Goal: Transaction & Acquisition: Purchase product/service

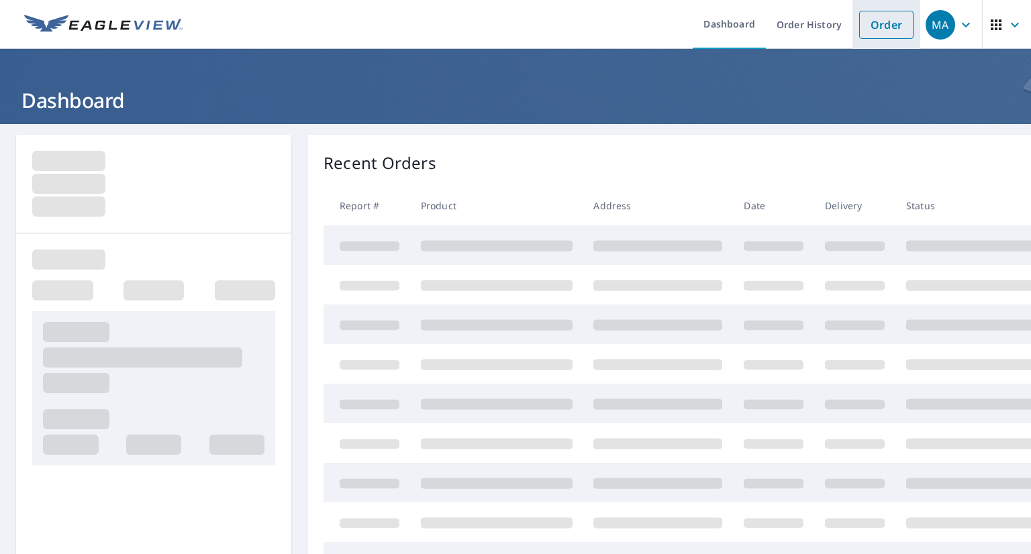
click at [866, 16] on link "Order" at bounding box center [886, 25] width 54 height 28
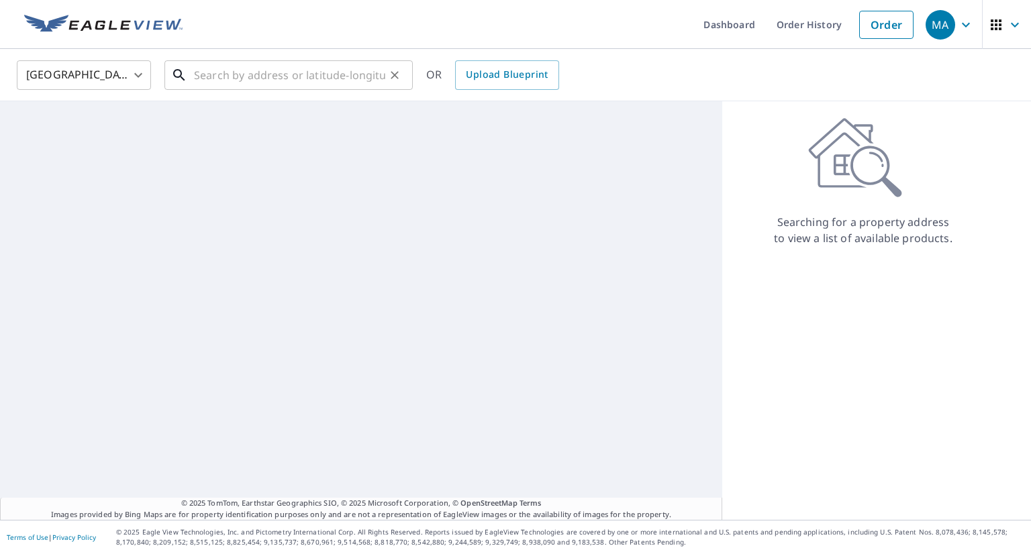
click at [340, 82] on input "text" at bounding box center [289, 75] width 191 height 38
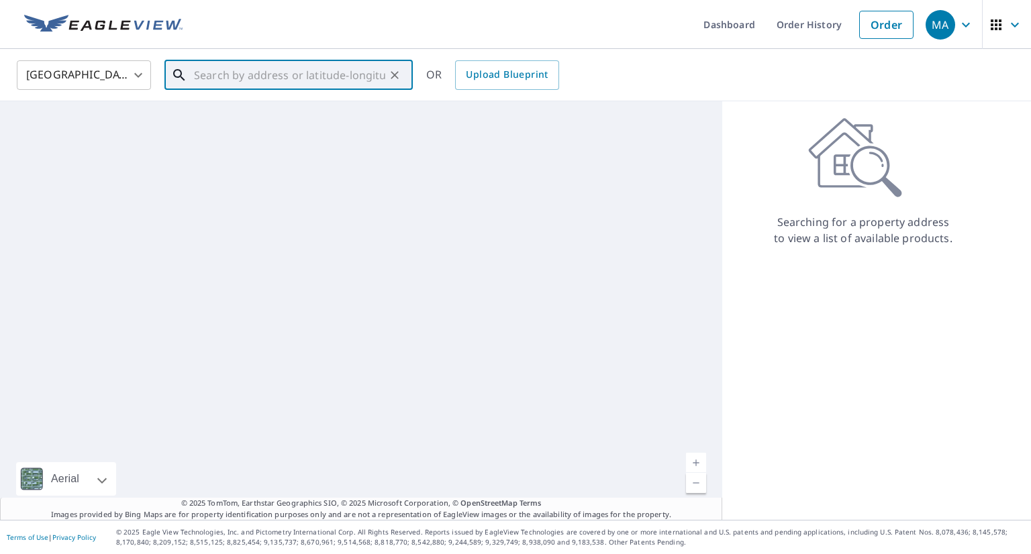
paste input "[STREET_ADDRESS][US_STATE]"
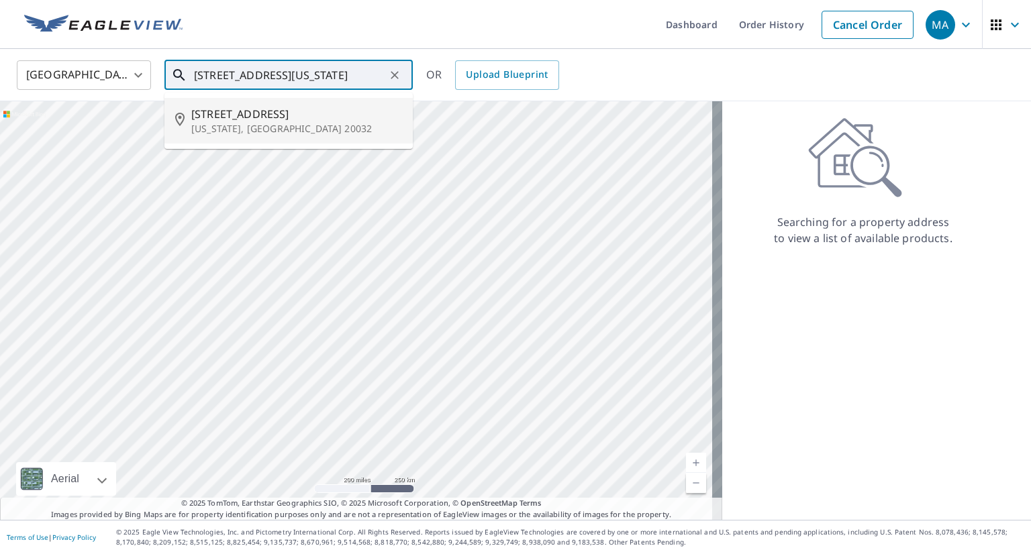
click at [317, 111] on span "[STREET_ADDRESS]" at bounding box center [296, 114] width 211 height 16
type input "[STREET_ADDRESS][US_STATE]"
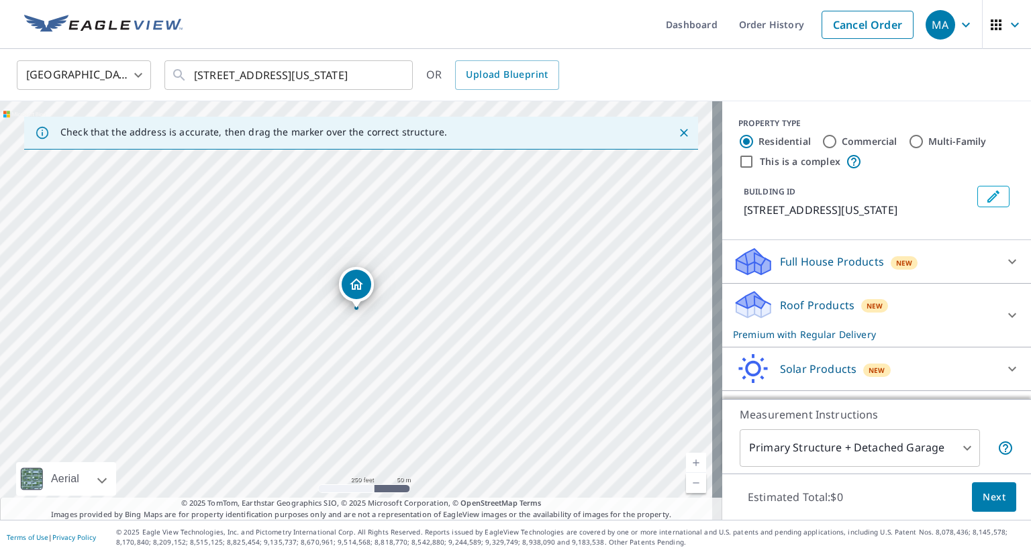
click at [903, 313] on div "Roof Products New Premium with Regular Delivery" at bounding box center [864, 315] width 263 height 52
click at [989, 493] on span "Next" at bounding box center [993, 497] width 23 height 17
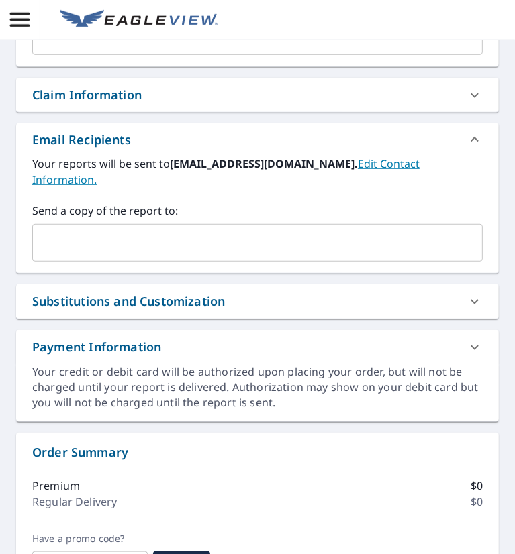
scroll to position [403, 0]
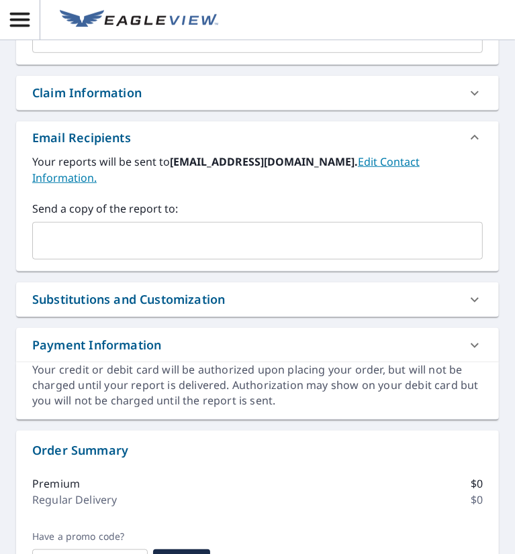
click at [93, 246] on input "text" at bounding box center [247, 240] width 418 height 25
paste input "[EMAIL_ADDRESS][DOMAIN_NAME]"
type input "[EMAIL_ADDRESS][DOMAIN_NAME]"
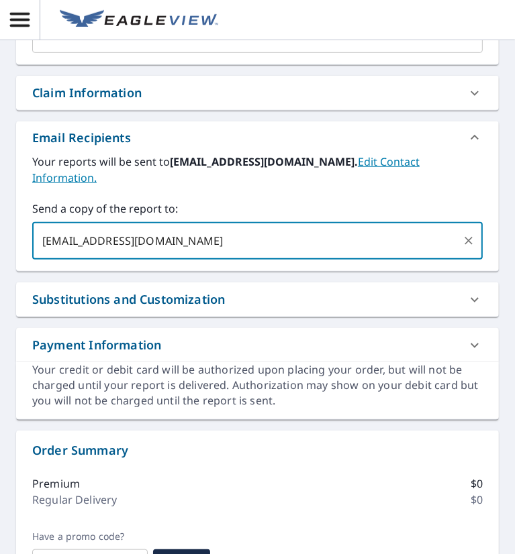
checkbox input "true"
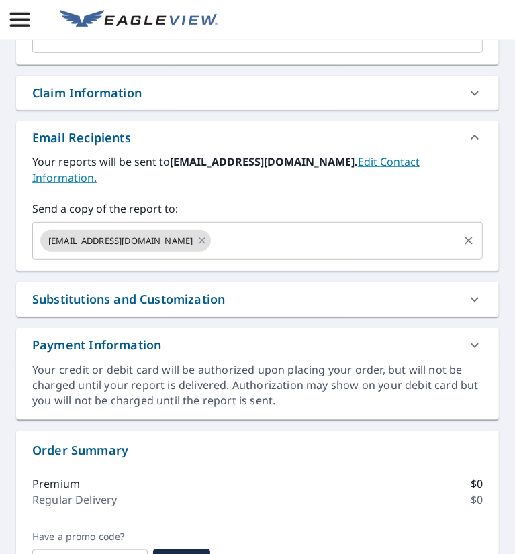
click at [258, 242] on input "text" at bounding box center [335, 240] width 244 height 25
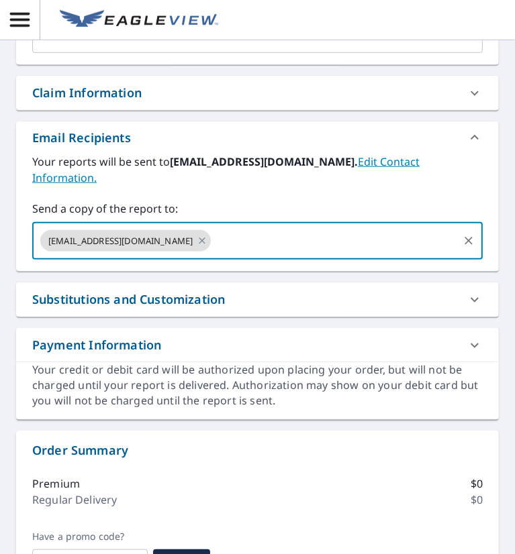
paste input "[EMAIL_ADDRESS][DOMAIN_NAME]"
type input "[EMAIL_ADDRESS][DOMAIN_NAME]"
checkbox input "true"
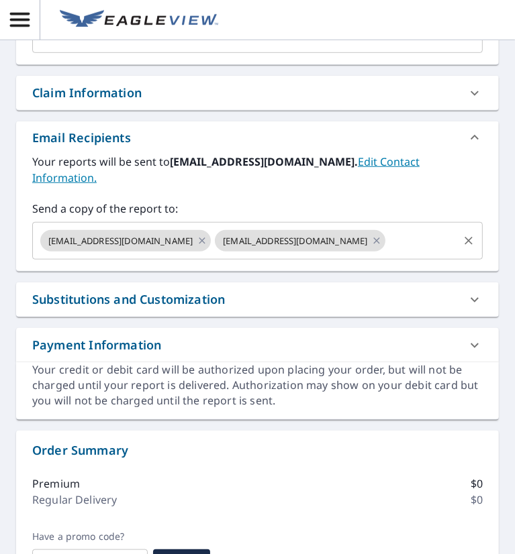
click at [424, 236] on input "text" at bounding box center [421, 240] width 69 height 25
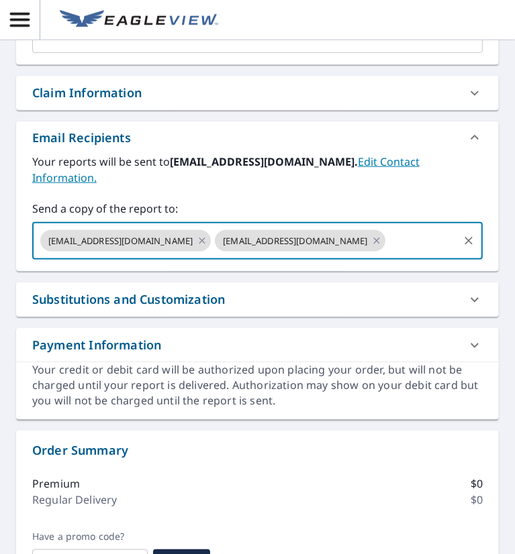
paste input "[EMAIL_ADDRESS][DOMAIN_NAME]"
type input "[EMAIL_ADDRESS][DOMAIN_NAME]"
checkbox input "true"
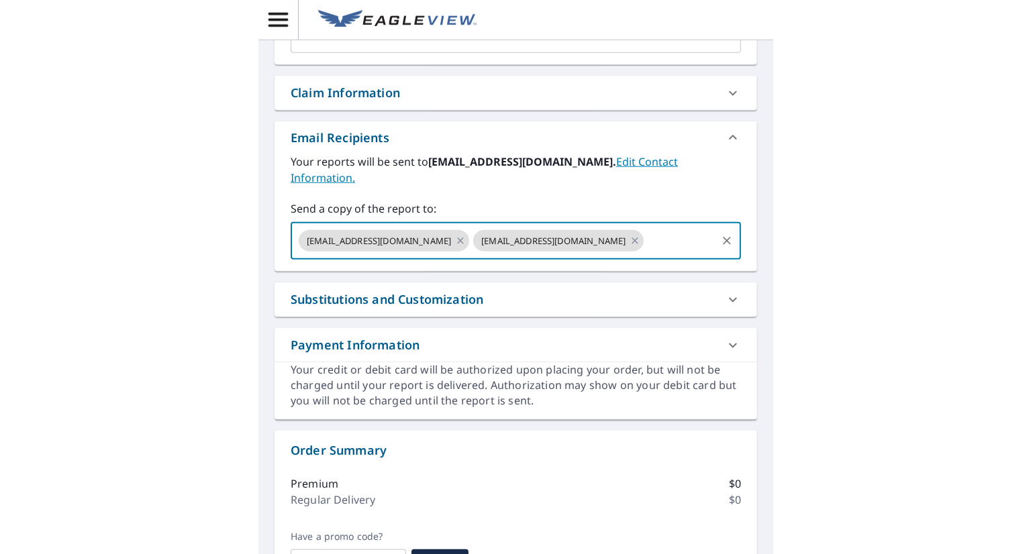
scroll to position [0, 0]
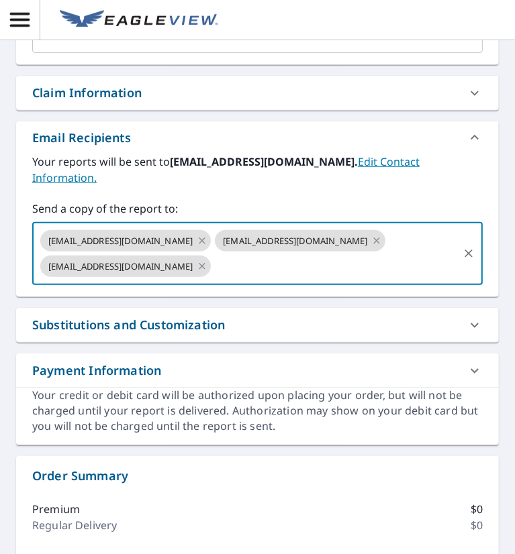
click at [246, 263] on input "text" at bounding box center [335, 266] width 244 height 25
paste input "[EMAIL_ADDRESS][DOMAIN_NAME]"
type input "[EMAIL_ADDRESS][DOMAIN_NAME]"
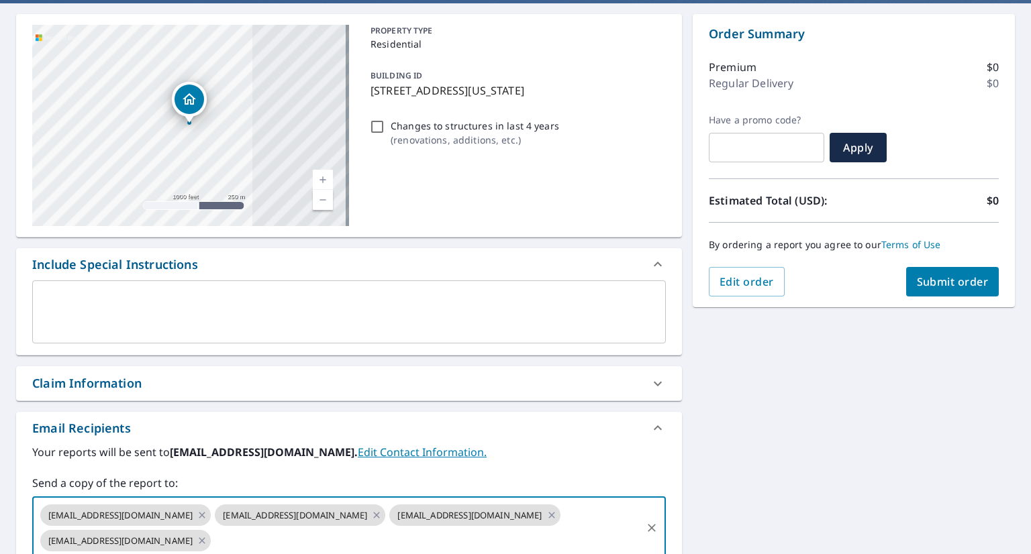
scroll to position [113, 0]
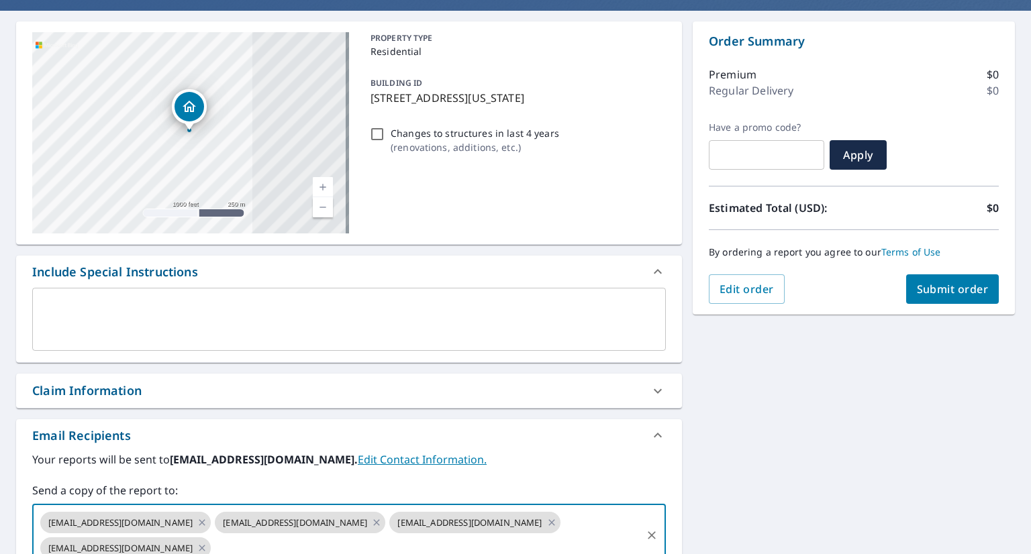
click at [926, 291] on span "Submit order" at bounding box center [953, 289] width 72 height 15
checkbox input "true"
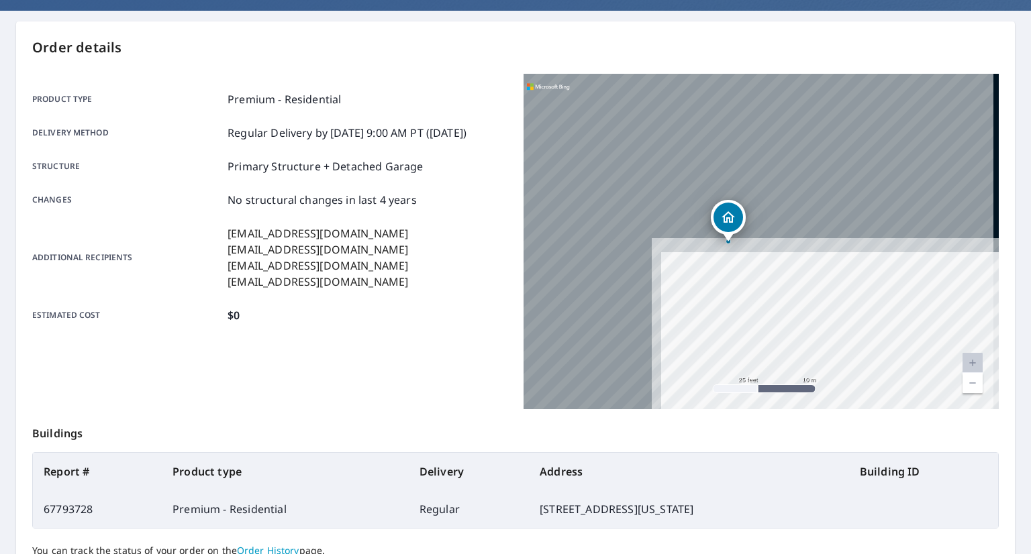
drag, startPoint x: 730, startPoint y: 276, endPoint x: 793, endPoint y: 366, distance: 110.4
click at [793, 366] on div "[STREET_ADDRESS][US_STATE]" at bounding box center [760, 242] width 475 height 336
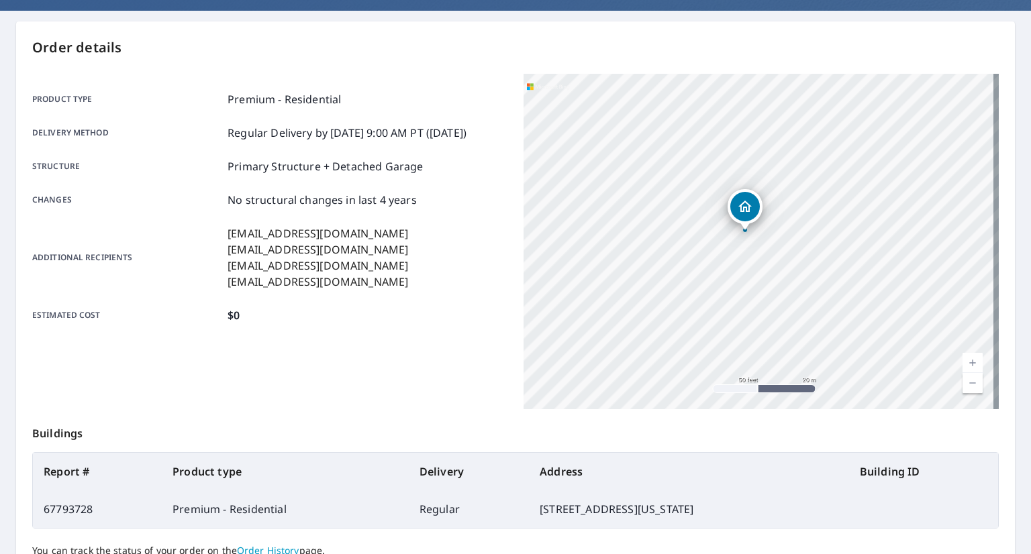
drag, startPoint x: 762, startPoint y: 334, endPoint x: 754, endPoint y: 285, distance: 49.6
click at [754, 285] on div "[STREET_ADDRESS][US_STATE]" at bounding box center [760, 242] width 475 height 336
